Goal: Task Accomplishment & Management: Use online tool/utility

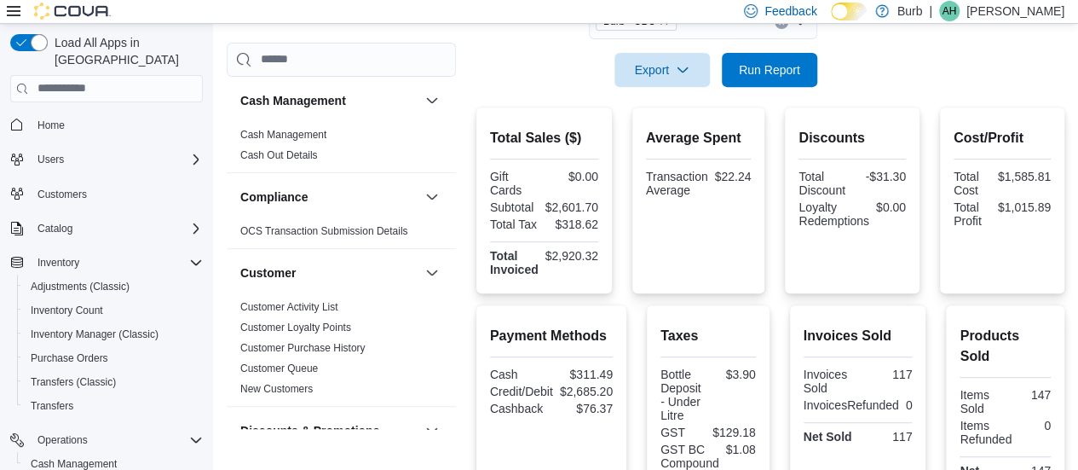
scroll to position [1033, 0]
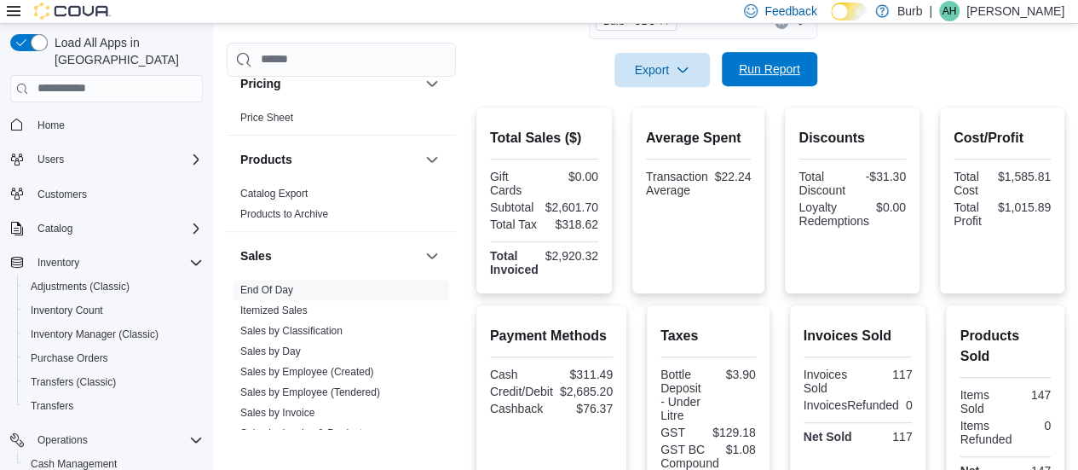
click at [759, 82] on span "Run Report" at bounding box center [769, 69] width 75 height 34
click at [757, 79] on span "Run Report" at bounding box center [769, 69] width 75 height 34
click at [786, 74] on span "Run Report" at bounding box center [769, 69] width 61 height 17
click at [561, 202] on div "$2,944.70" at bounding box center [572, 207] width 53 height 14
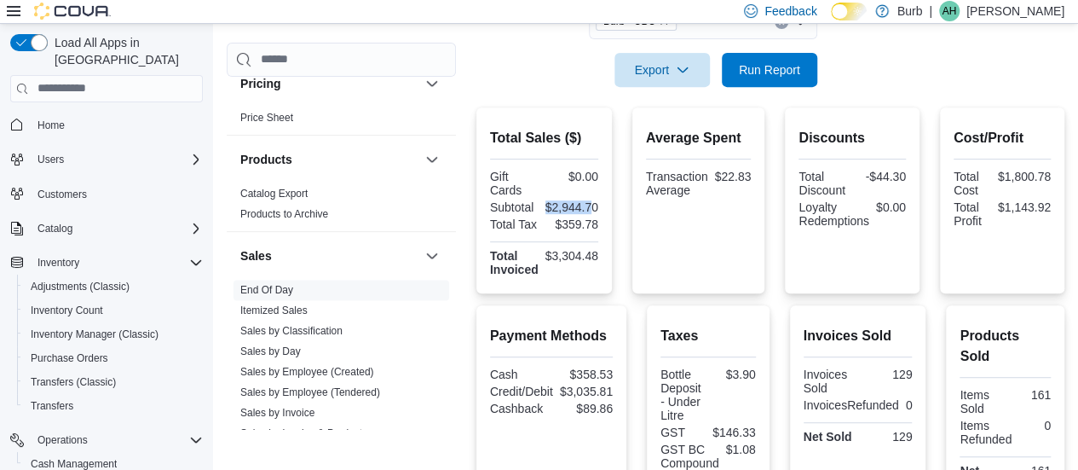
drag, startPoint x: 535, startPoint y: 202, endPoint x: 597, endPoint y: 202, distance: 61.4
click at [597, 202] on div "Subtotal $2,944.70" at bounding box center [544, 207] width 108 height 14
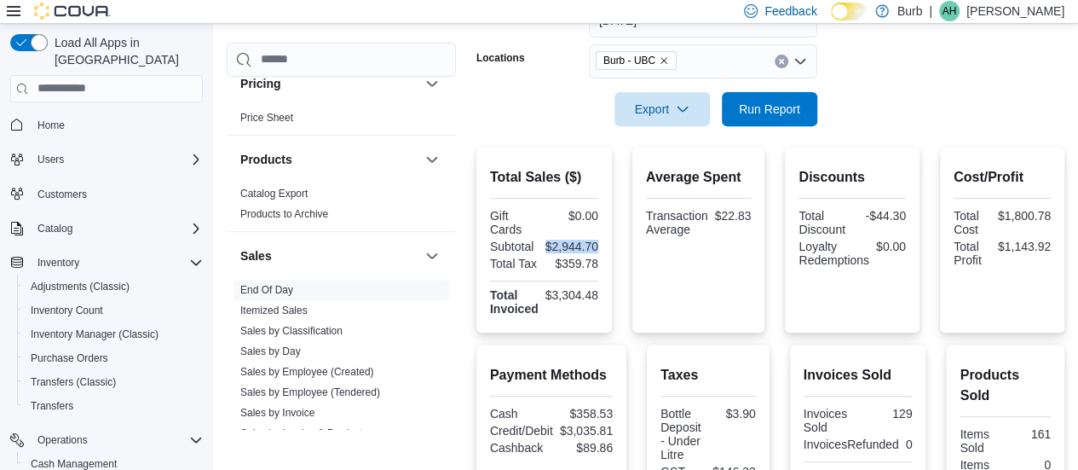
scroll to position [280, 0]
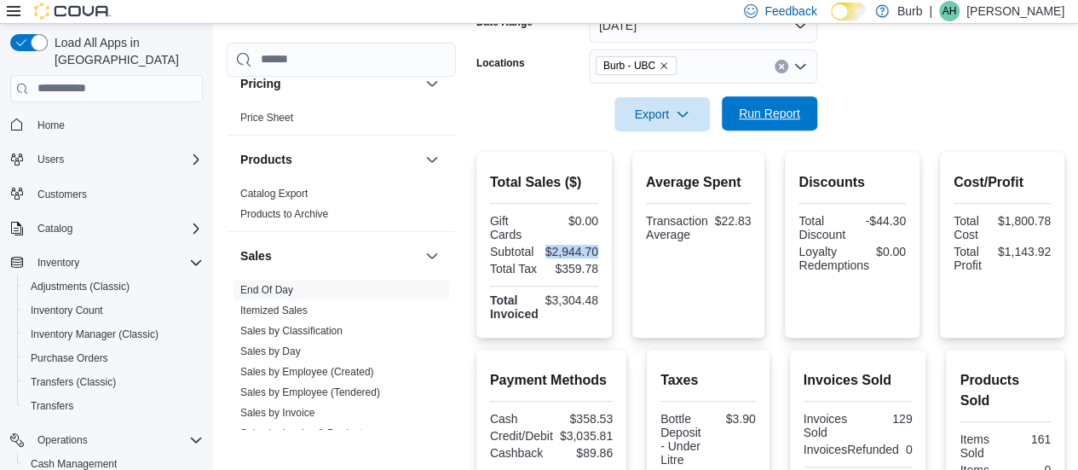
click at [799, 120] on span "Run Report" at bounding box center [769, 113] width 61 height 17
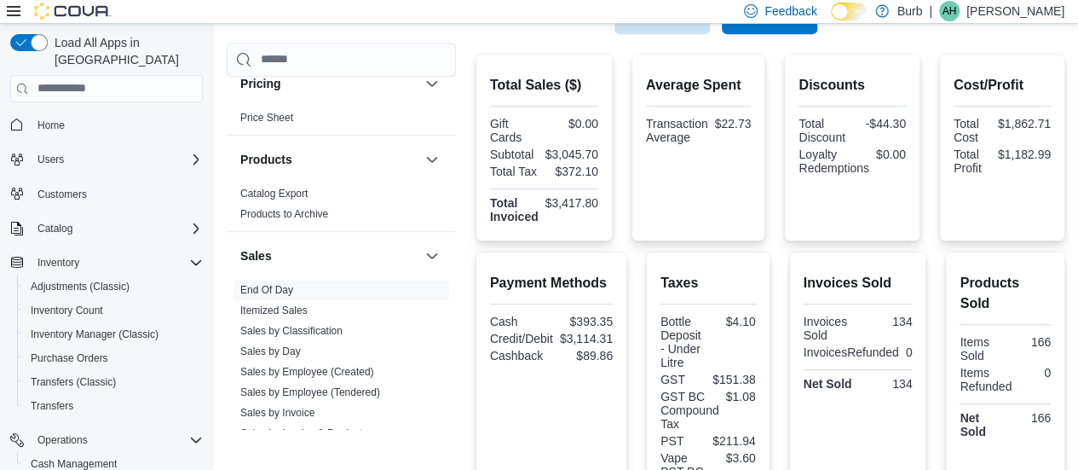
scroll to position [377, 0]
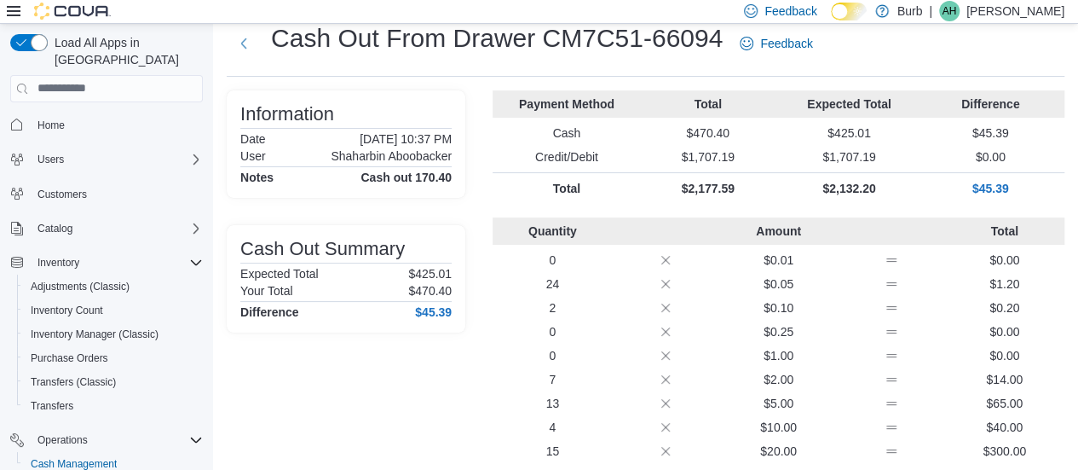
scroll to position [42, 0]
